Goal: Go to known website: Go to known website

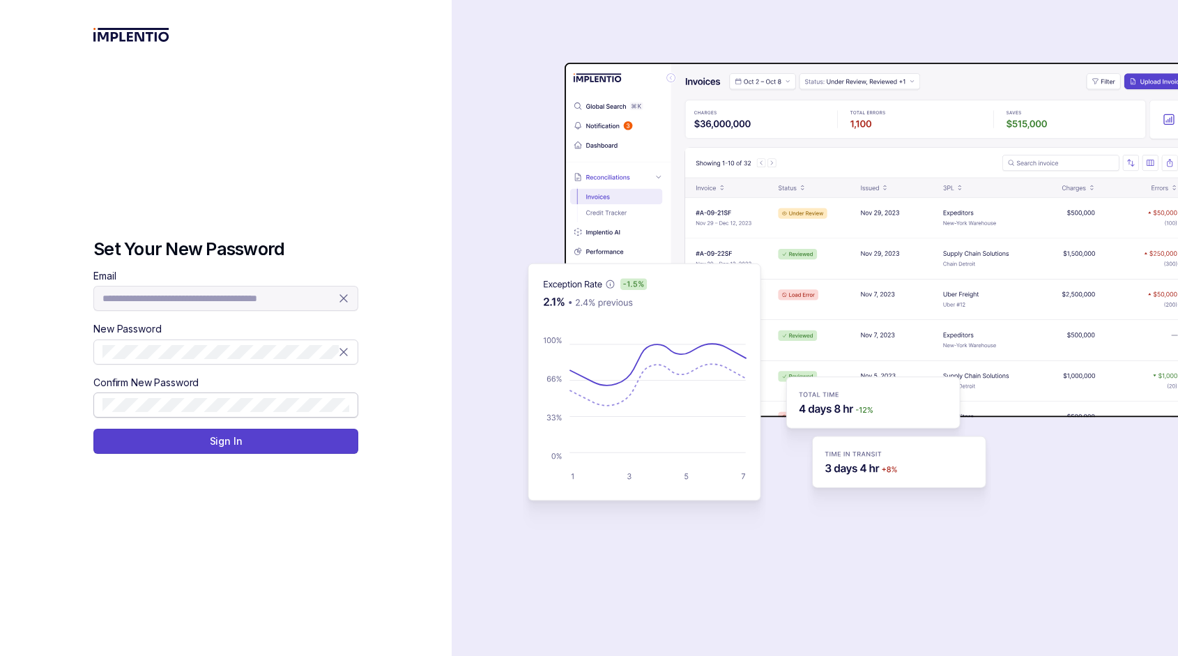
click at [351, 402] on span at bounding box center [225, 405] width 265 height 25
click at [330, 404] on body "**********" at bounding box center [589, 328] width 1178 height 656
click at [353, 440] on button "Sign In" at bounding box center [225, 441] width 265 height 25
